Goal: Book appointment/travel/reservation: Book appointment/travel/reservation

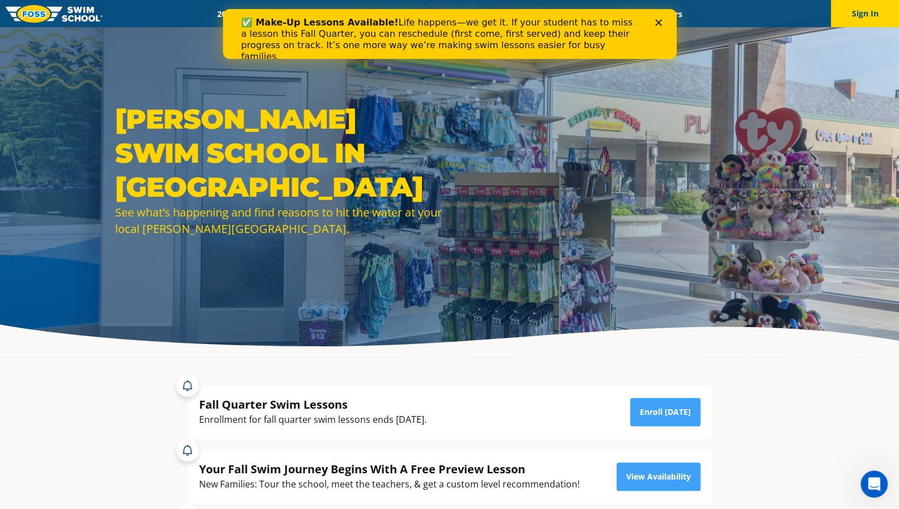
click at [26, 13] on img at bounding box center [54, 14] width 97 height 18
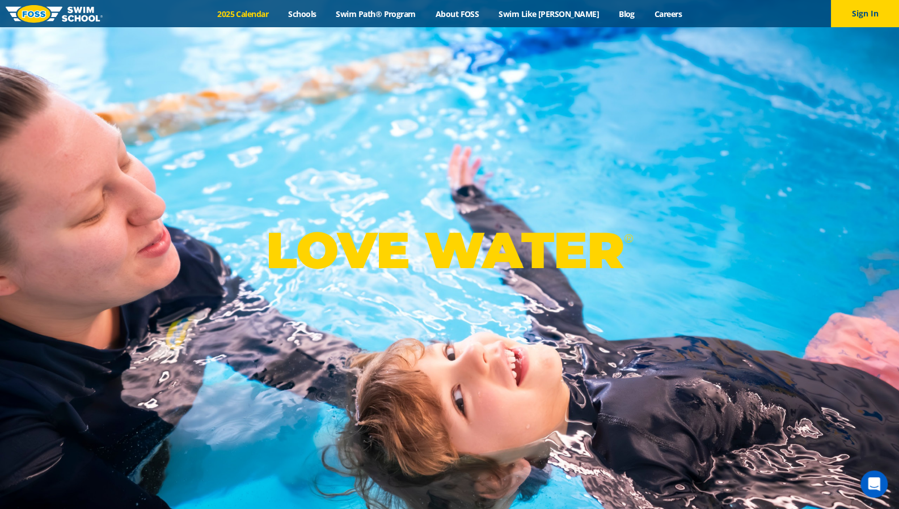
click at [270, 13] on link "2025 Calendar" at bounding box center [243, 14] width 71 height 11
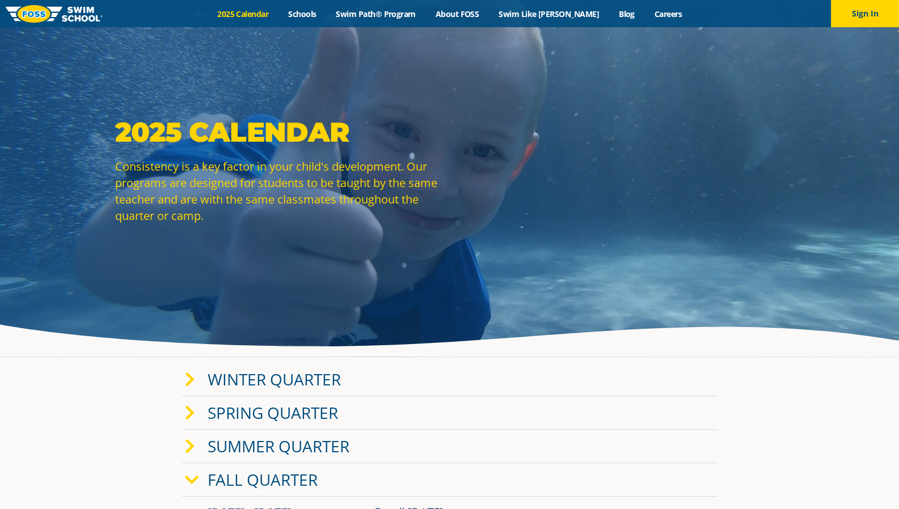
click at [297, 381] on link "Winter Quarter" at bounding box center [274, 380] width 133 height 22
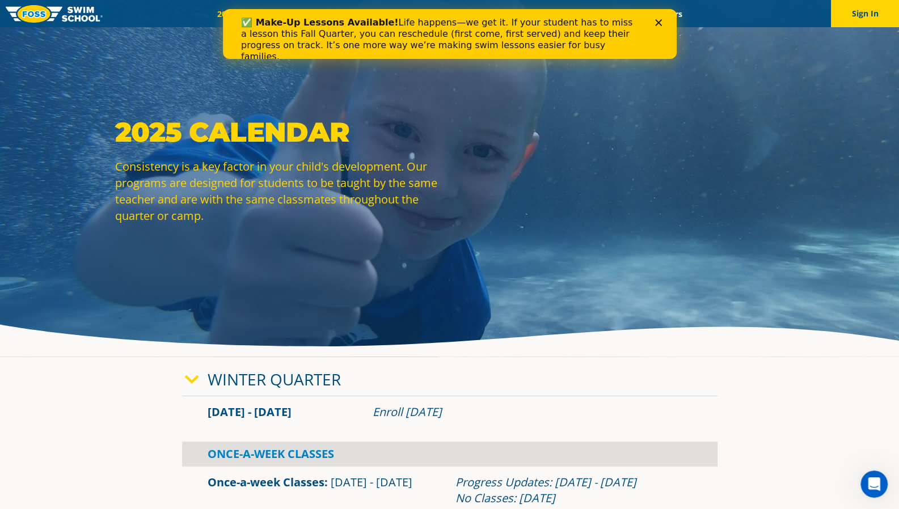
click at [22, 19] on img at bounding box center [54, 14] width 97 height 18
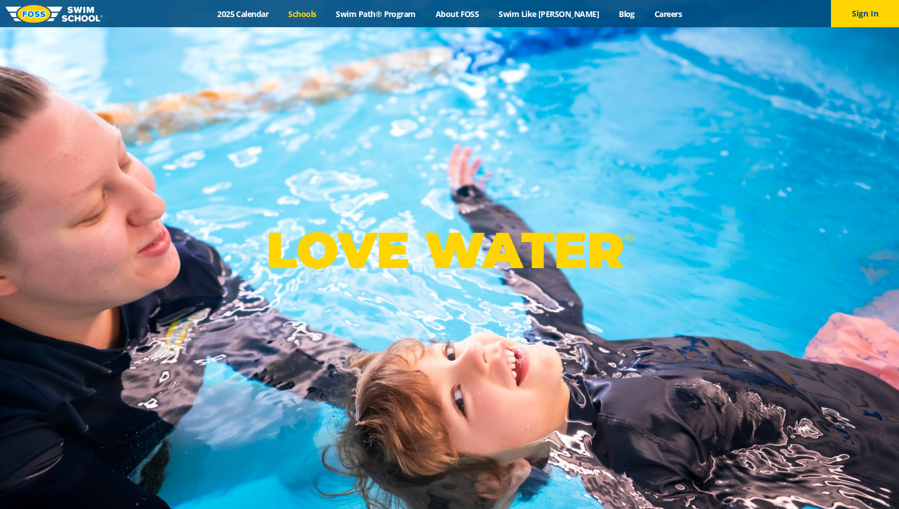
click at [326, 12] on link "Schools" at bounding box center [302, 14] width 48 height 11
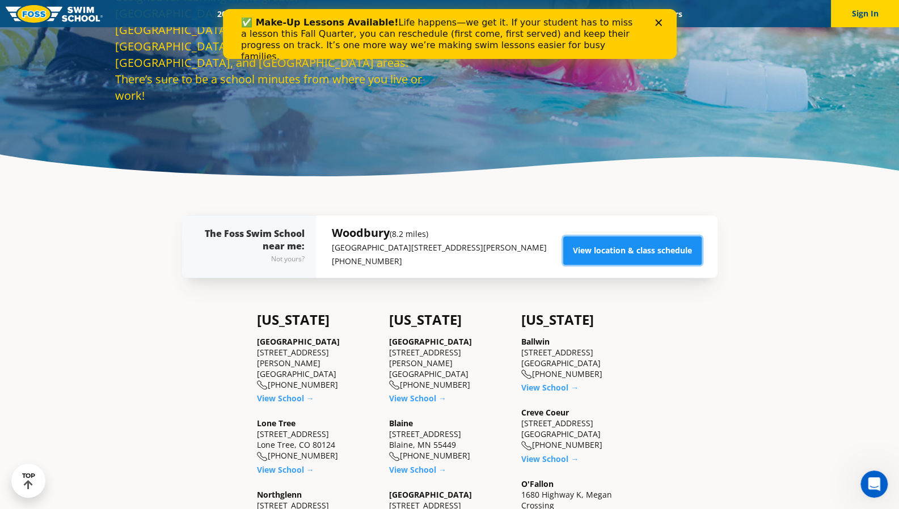
click at [646, 244] on link "View location & class schedule" at bounding box center [632, 250] width 138 height 28
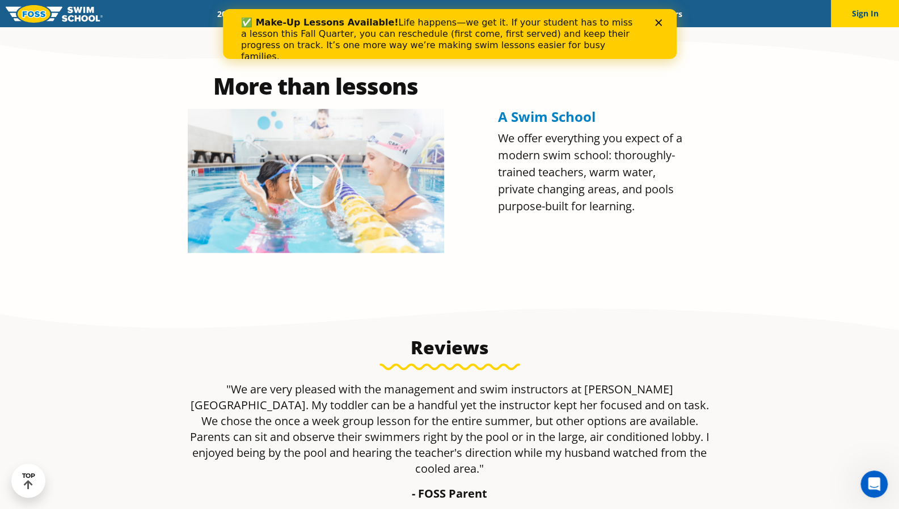
click at [319, 166] on icon "Play Video about Olympian Regan Smith, FOSS" at bounding box center [315, 181] width 57 height 57
